Goal: Use online tool/utility: Utilize a website feature to perform a specific function

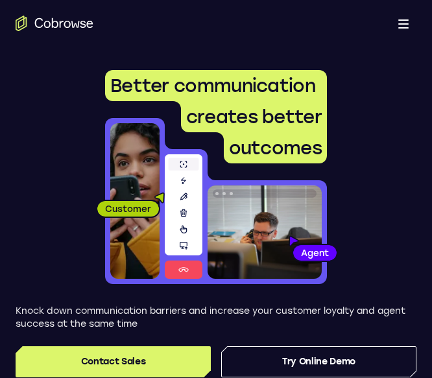
scroll to position [5, 0]
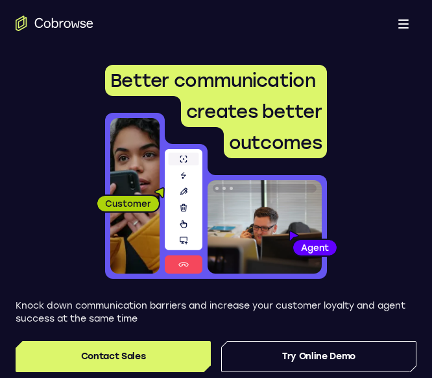
click at [396, 21] on button "Open main menu" at bounding box center [403, 23] width 26 height 26
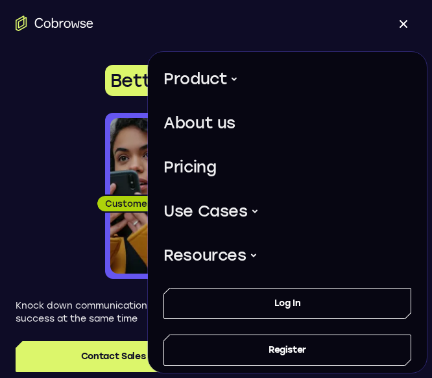
scroll to position [0, 0]
click at [205, 89] on button "Product" at bounding box center [200, 79] width 75 height 34
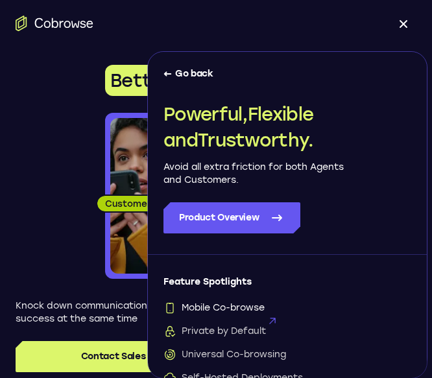
click at [218, 303] on span "Mobile Co-browse" at bounding box center [213, 307] width 101 height 13
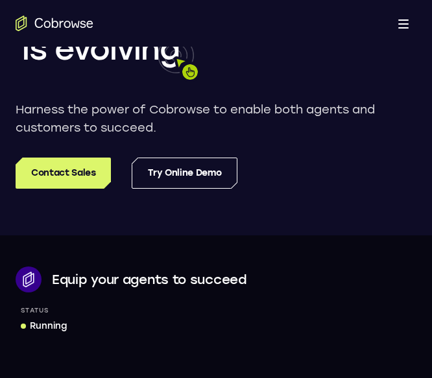
scroll to position [3352, 0]
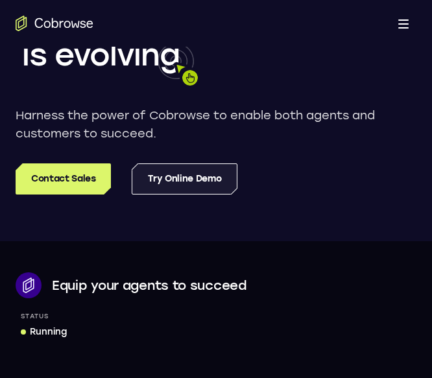
click at [197, 194] on link "Try Online Demo" at bounding box center [185, 178] width 106 height 31
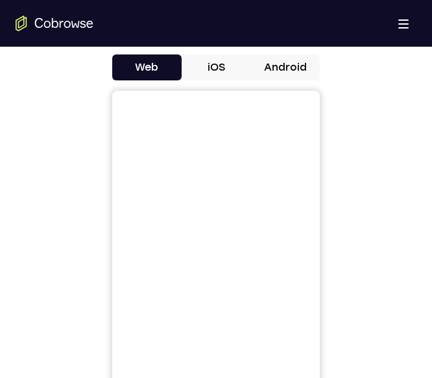
scroll to position [608, 0]
click at [262, 73] on button "Android" at bounding box center [284, 67] width 69 height 26
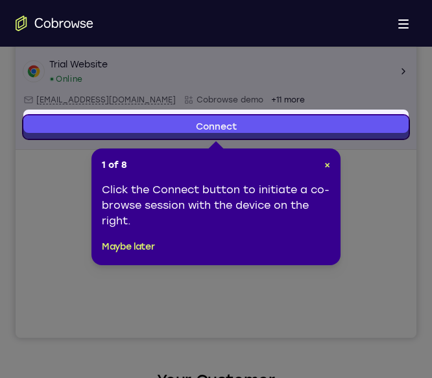
scroll to position [263, 0]
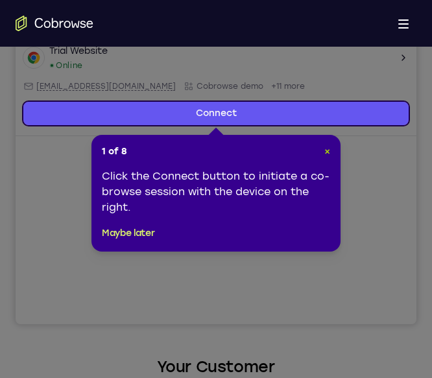
click at [325, 151] on span "×" at bounding box center [327, 151] width 6 height 11
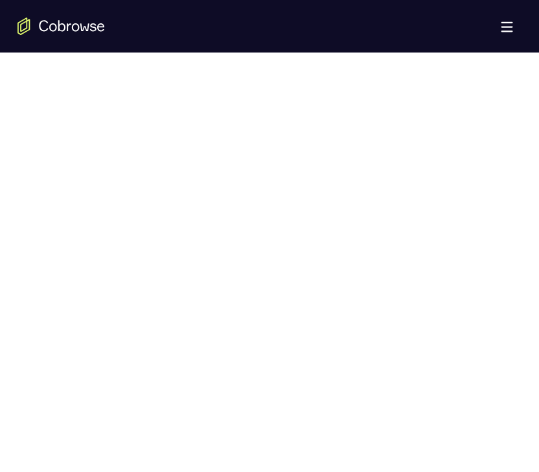
scroll to position [665, 0]
